Goal: Task Accomplishment & Management: Use online tool/utility

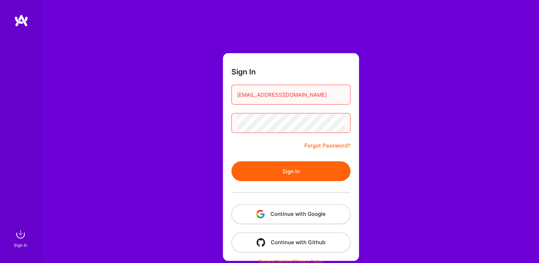
click at [193, 121] on div "Sign In [EMAIL_ADDRESS][DOMAIN_NAME] Forgot Password? Sign In Continue with Goo…" at bounding box center [291, 133] width 497 height 266
click at [250, 179] on button "Sign In" at bounding box center [291, 171] width 119 height 20
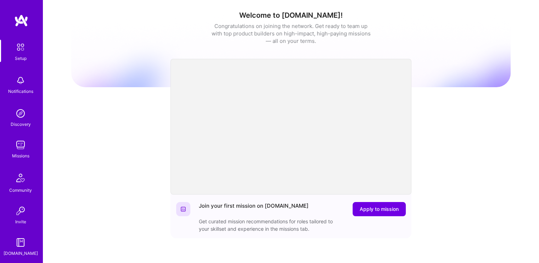
click at [17, 152] on div "Missions" at bounding box center [20, 155] width 17 height 7
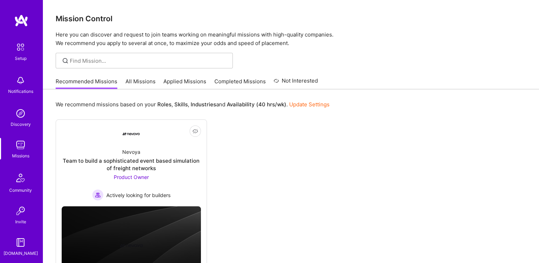
click at [138, 81] on link "All Missions" at bounding box center [141, 84] width 30 height 12
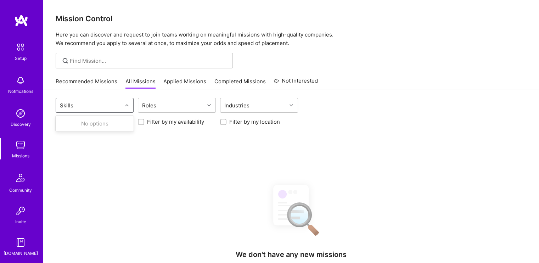
click at [116, 107] on div "Skills" at bounding box center [89, 105] width 66 height 14
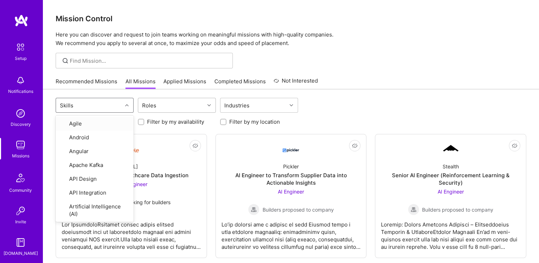
click at [159, 105] on div "Roles" at bounding box center [171, 105] width 66 height 14
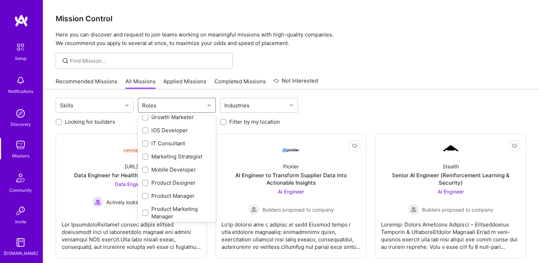
scroll to position [189, 0]
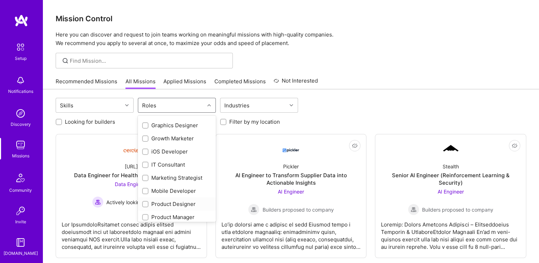
click at [145, 202] on input "checkbox" at bounding box center [146, 204] width 5 height 5
checkbox input "true"
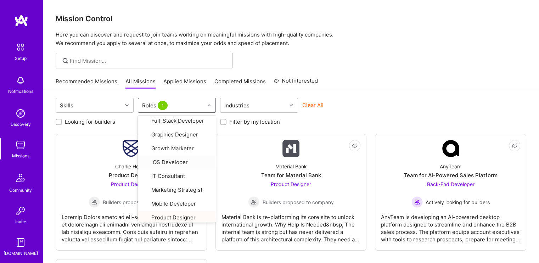
click at [363, 89] on div "Recommended Missions All Missions Applied Missions Completed Missions Not Inter…" at bounding box center [291, 81] width 471 height 15
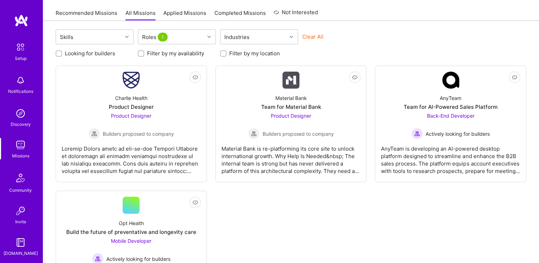
scroll to position [58, 0]
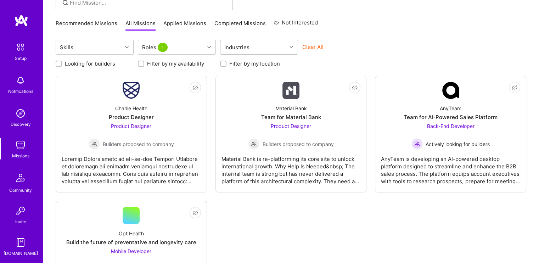
click at [244, 45] on div "Industries" at bounding box center [237, 47] width 29 height 10
click at [176, 44] on div "Roles 1" at bounding box center [171, 47] width 66 height 14
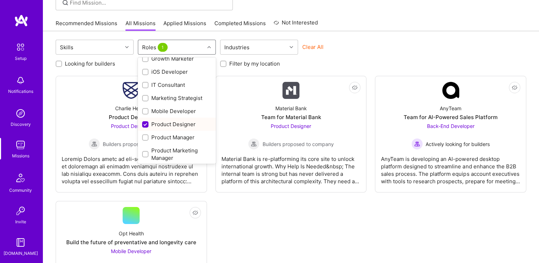
scroll to position [213, 0]
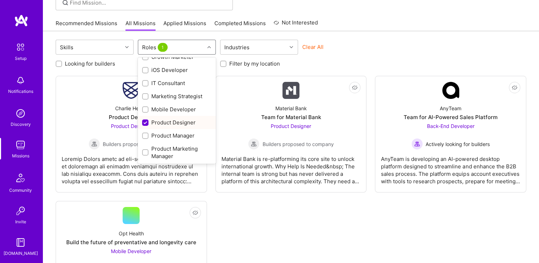
click at [144, 123] on input "checkbox" at bounding box center [146, 123] width 6 height 6
checkbox input "false"
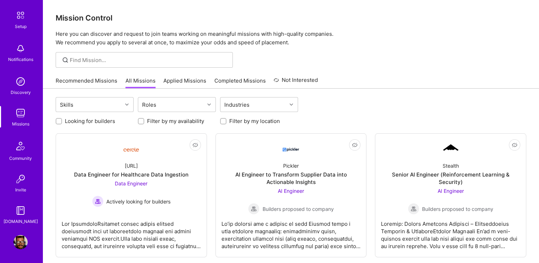
scroll to position [0, 0]
click at [97, 79] on link "Recommended Missions" at bounding box center [87, 84] width 62 height 12
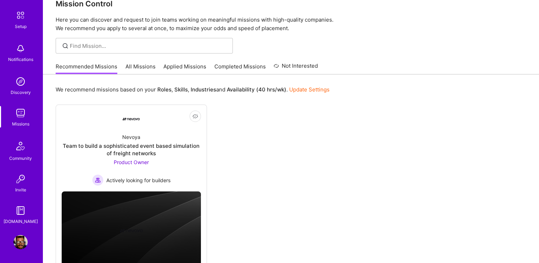
scroll to position [44, 0]
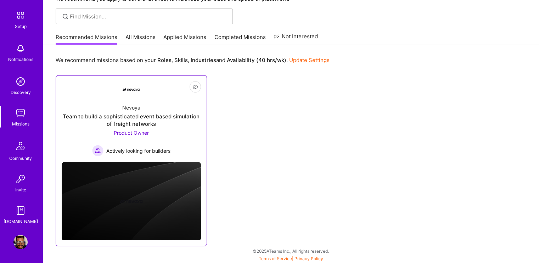
click at [140, 148] on span "Actively looking for builders" at bounding box center [138, 150] width 64 height 7
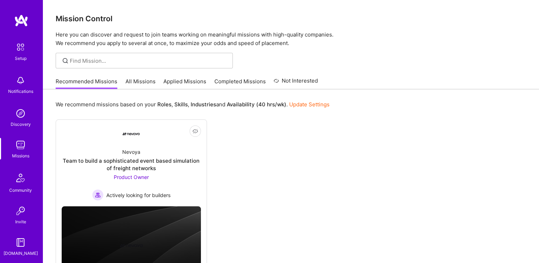
click at [133, 81] on link "All Missions" at bounding box center [141, 84] width 30 height 12
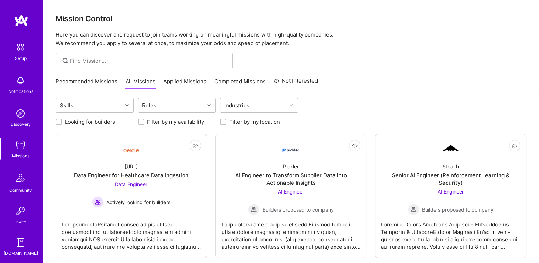
click at [122, 65] on div at bounding box center [144, 61] width 177 height 16
type input "design"
click at [163, 60] on input "design" at bounding box center [149, 60] width 158 height 7
click at [21, 179] on img at bounding box center [20, 177] width 17 height 17
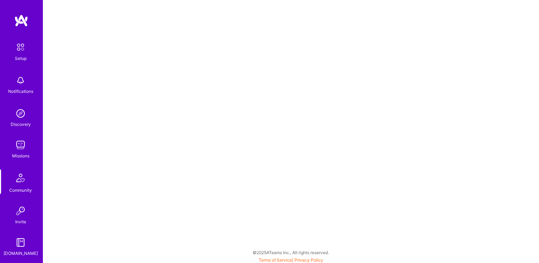
click at [17, 144] on img at bounding box center [20, 145] width 14 height 14
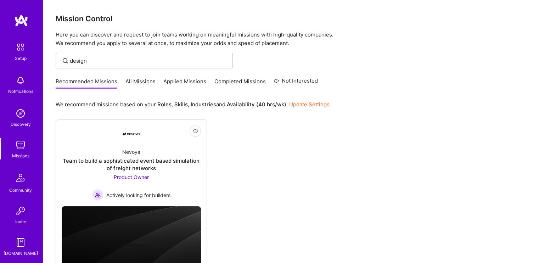
click at [17, 119] on img at bounding box center [20, 113] width 14 height 14
